Goal: Task Accomplishment & Management: Manage account settings

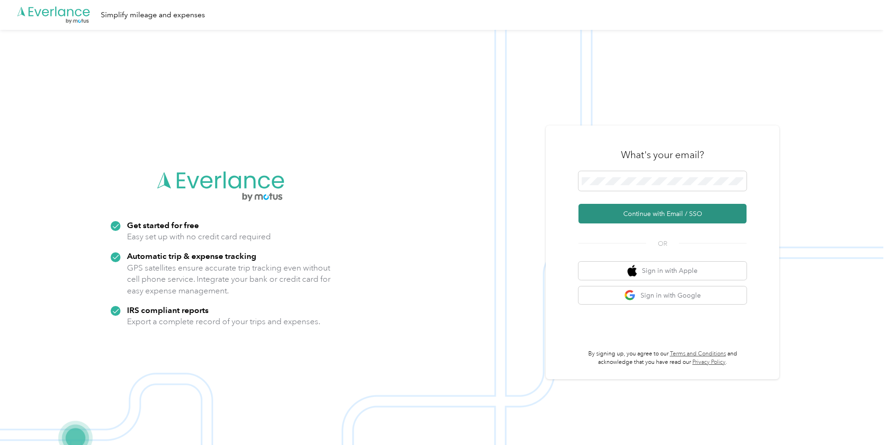
click at [662, 220] on button "Continue with Email / SSO" at bounding box center [662, 214] width 168 height 20
click at [652, 213] on button "Continue with Email / SSO" at bounding box center [662, 214] width 168 height 20
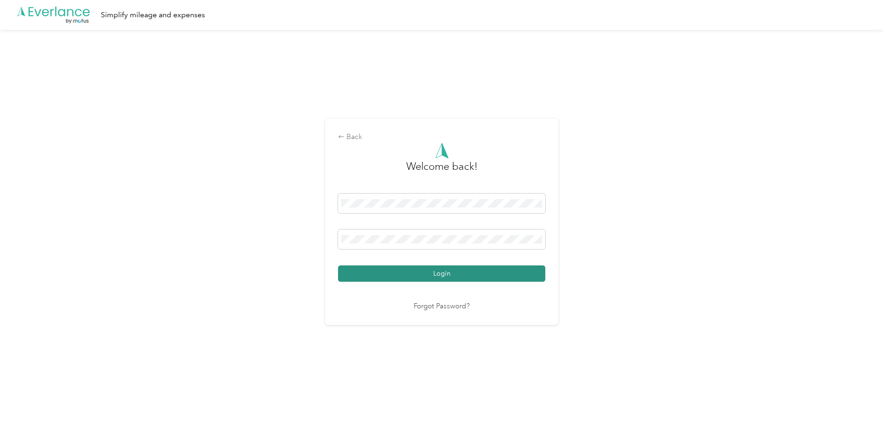
click at [421, 272] on button "Login" at bounding box center [441, 274] width 207 height 16
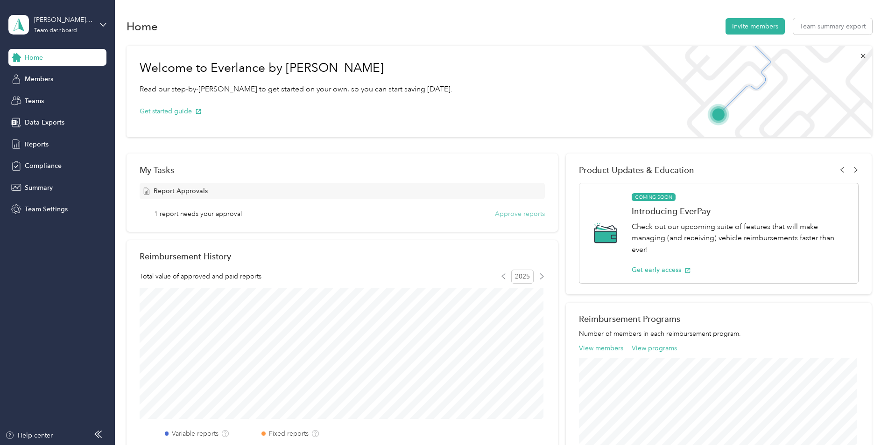
click at [498, 214] on button "Approve reports" at bounding box center [520, 214] width 50 height 10
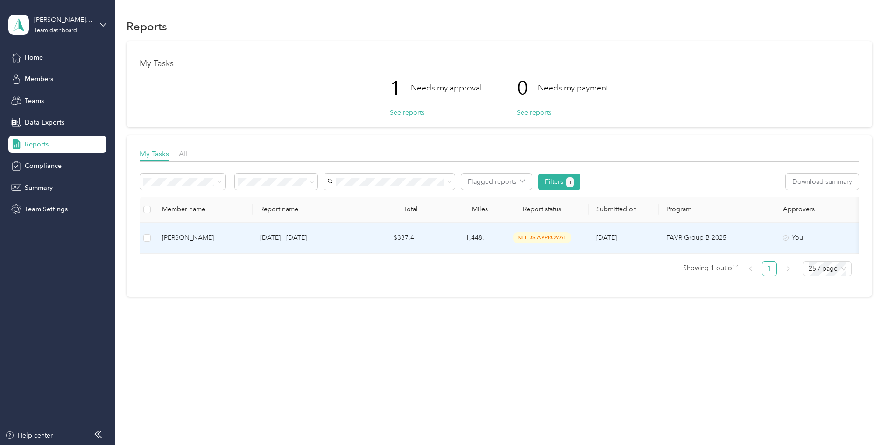
click at [235, 238] on div "[PERSON_NAME]" at bounding box center [203, 238] width 83 height 10
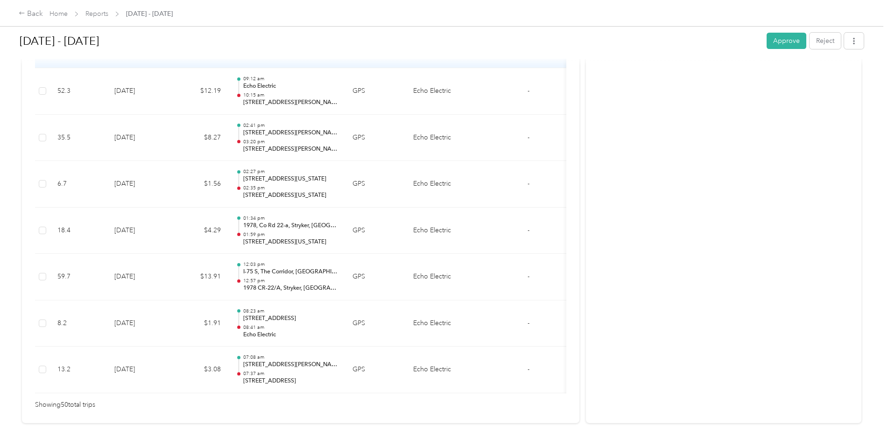
scroll to position [2307, 0]
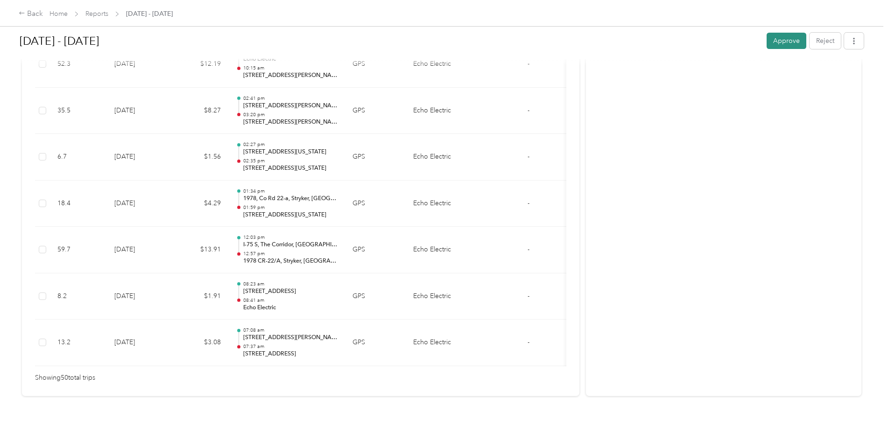
click at [786, 44] on button "Approve" at bounding box center [786, 41] width 40 height 16
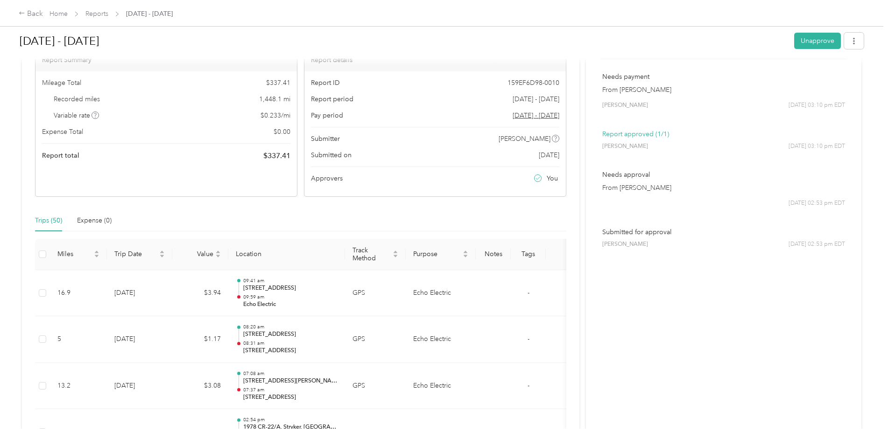
scroll to position [0, 0]
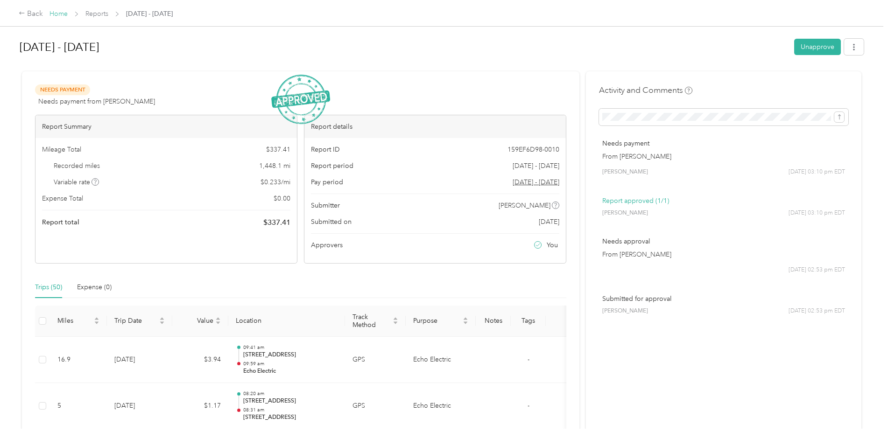
click at [59, 15] on link "Home" at bounding box center [58, 14] width 18 height 8
